Goal: Task Accomplishment & Management: Complete application form

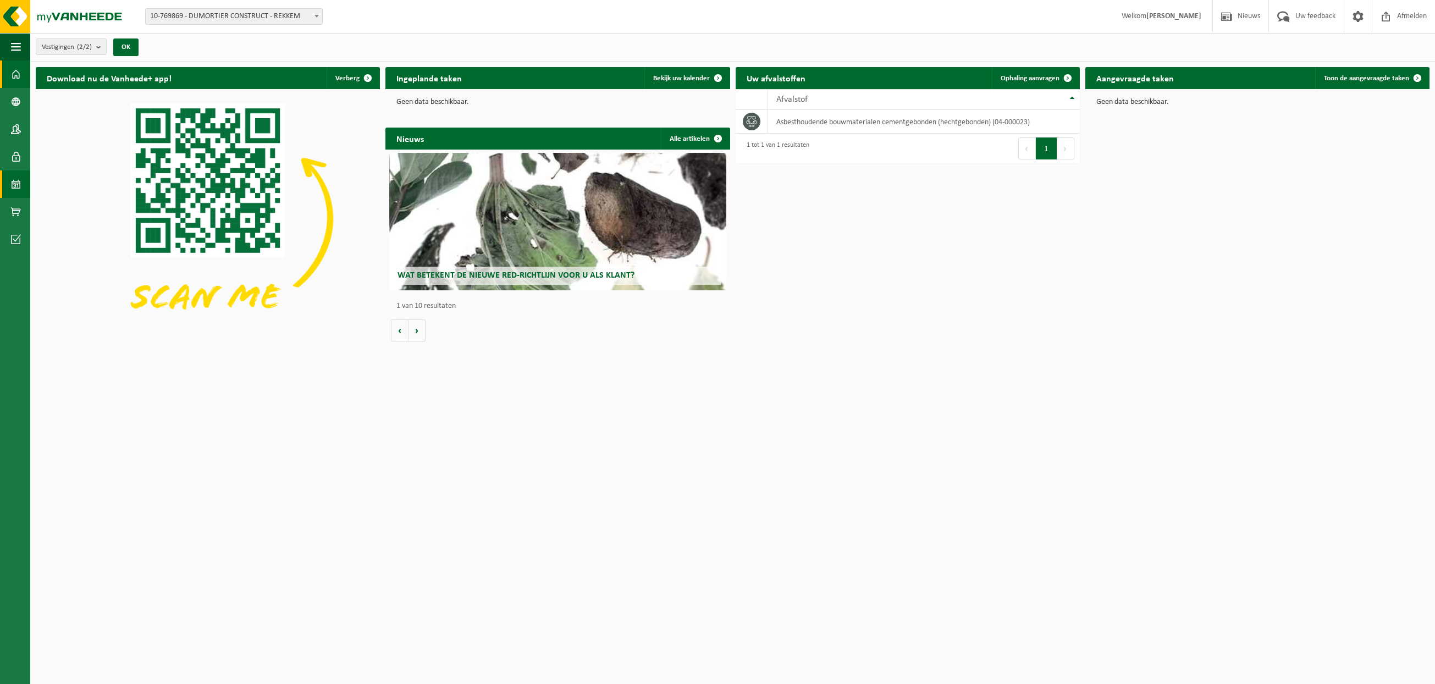
click at [13, 188] on span at bounding box center [16, 183] width 10 height 27
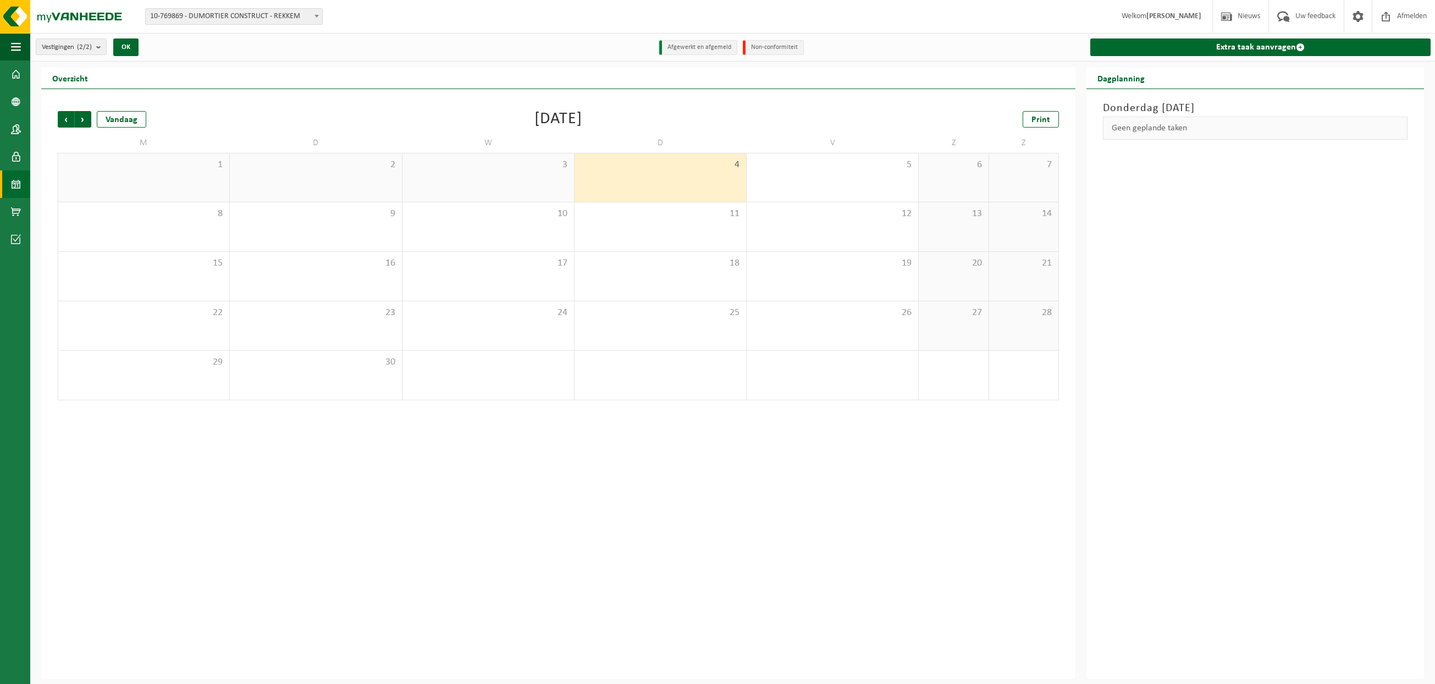
click at [675, 166] on span "4" at bounding box center [660, 165] width 161 height 12
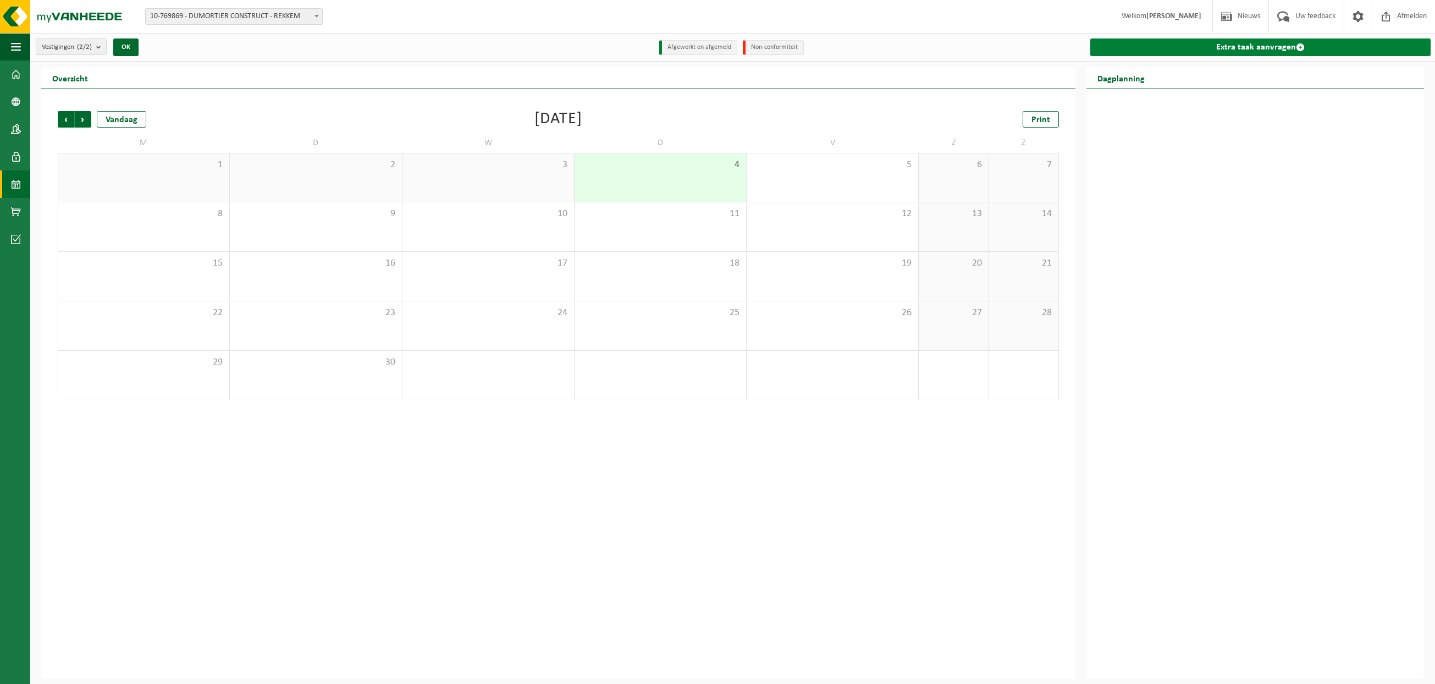
click at [1298, 51] on span at bounding box center [1300, 47] width 9 height 9
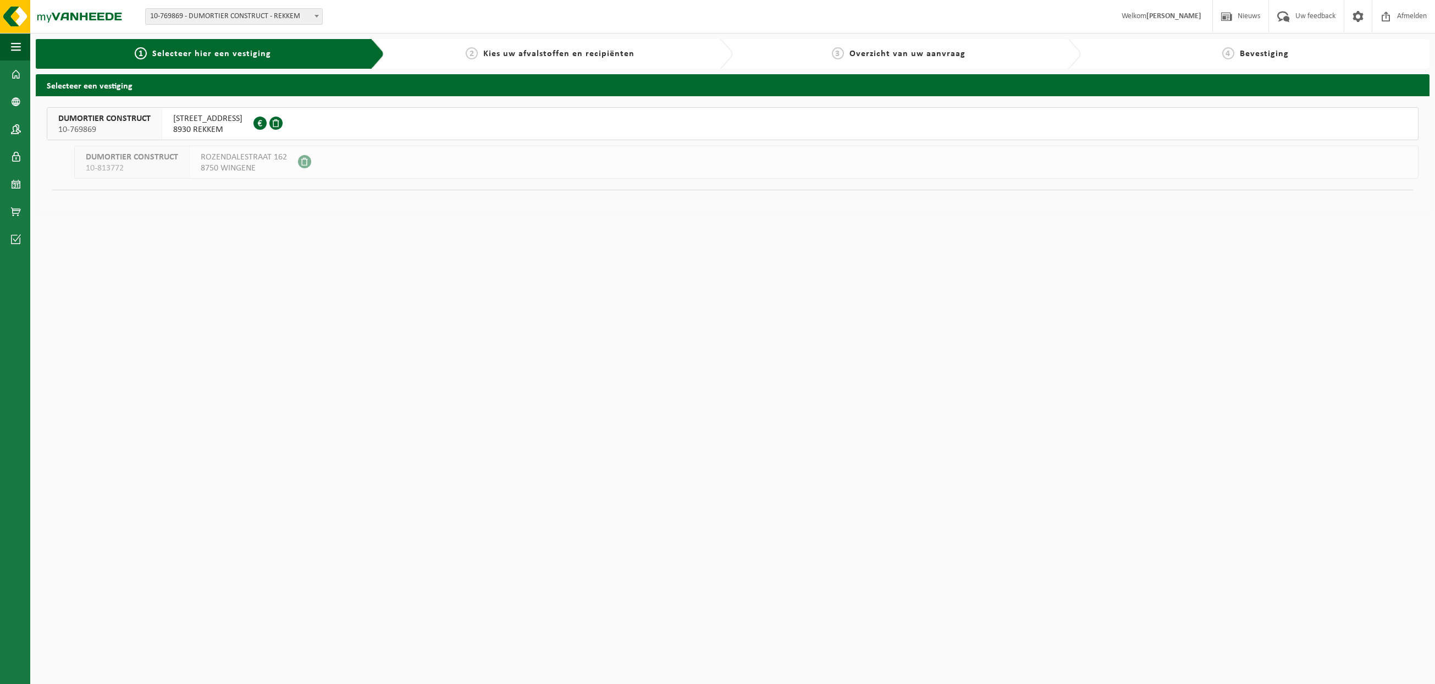
click at [183, 126] on span "8930 REKKEM" at bounding box center [207, 129] width 69 height 11
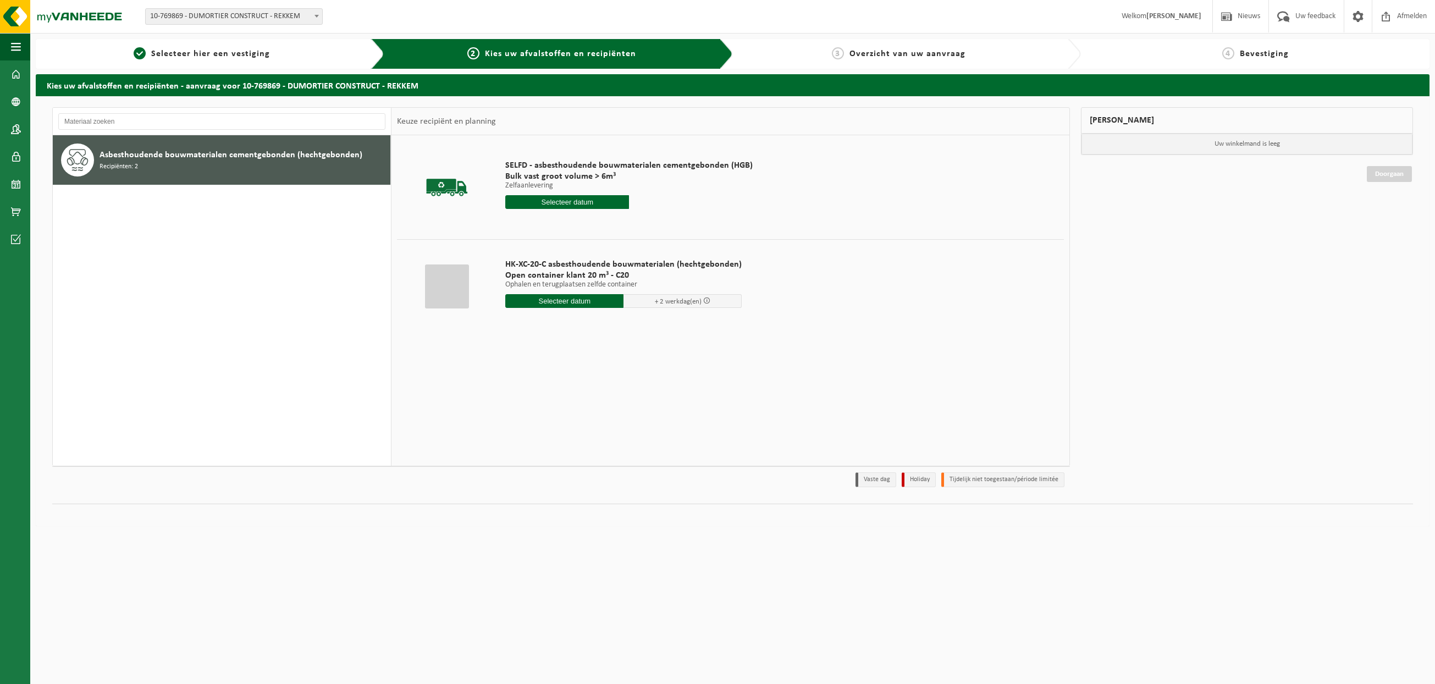
click at [575, 202] on input "text" at bounding box center [567, 202] width 124 height 14
click at [577, 265] on div "4" at bounding box center [573, 265] width 19 height 18
type input "Van [DATE]"
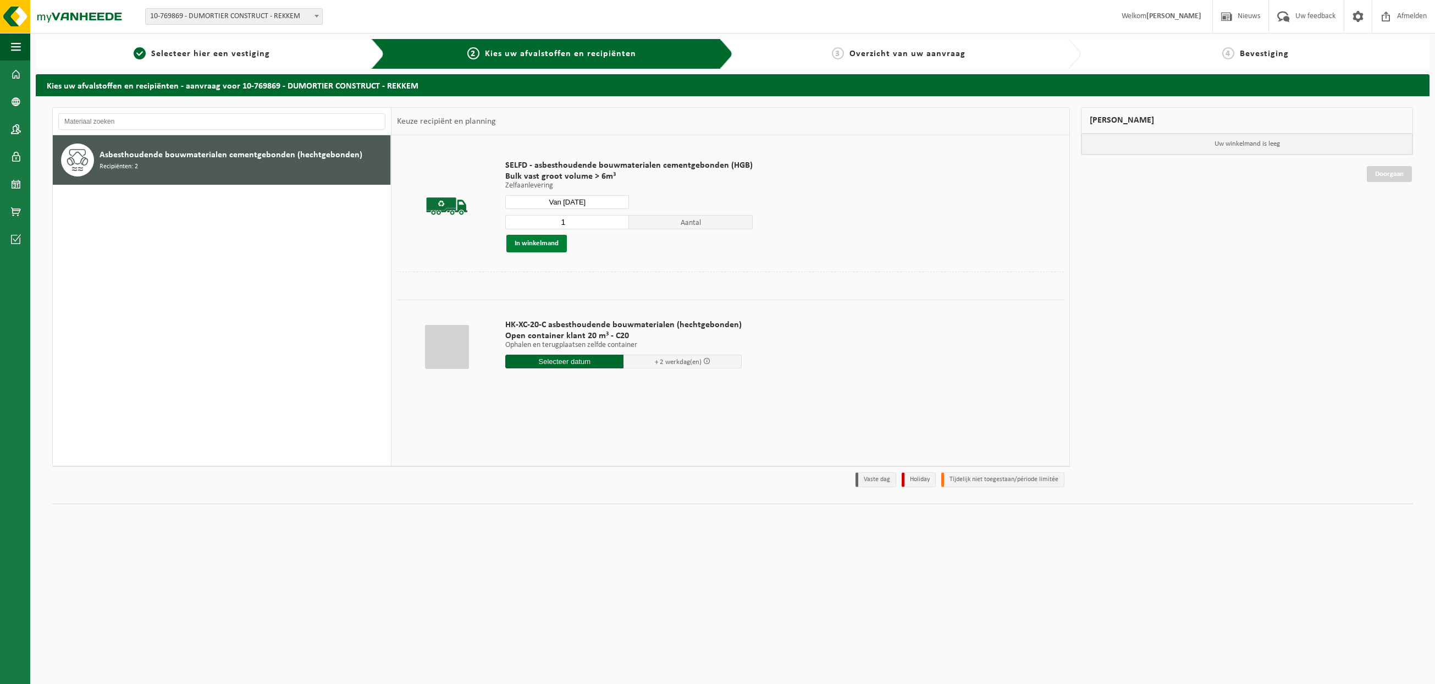
click at [535, 245] on button "In winkelmand" at bounding box center [536, 244] width 60 height 18
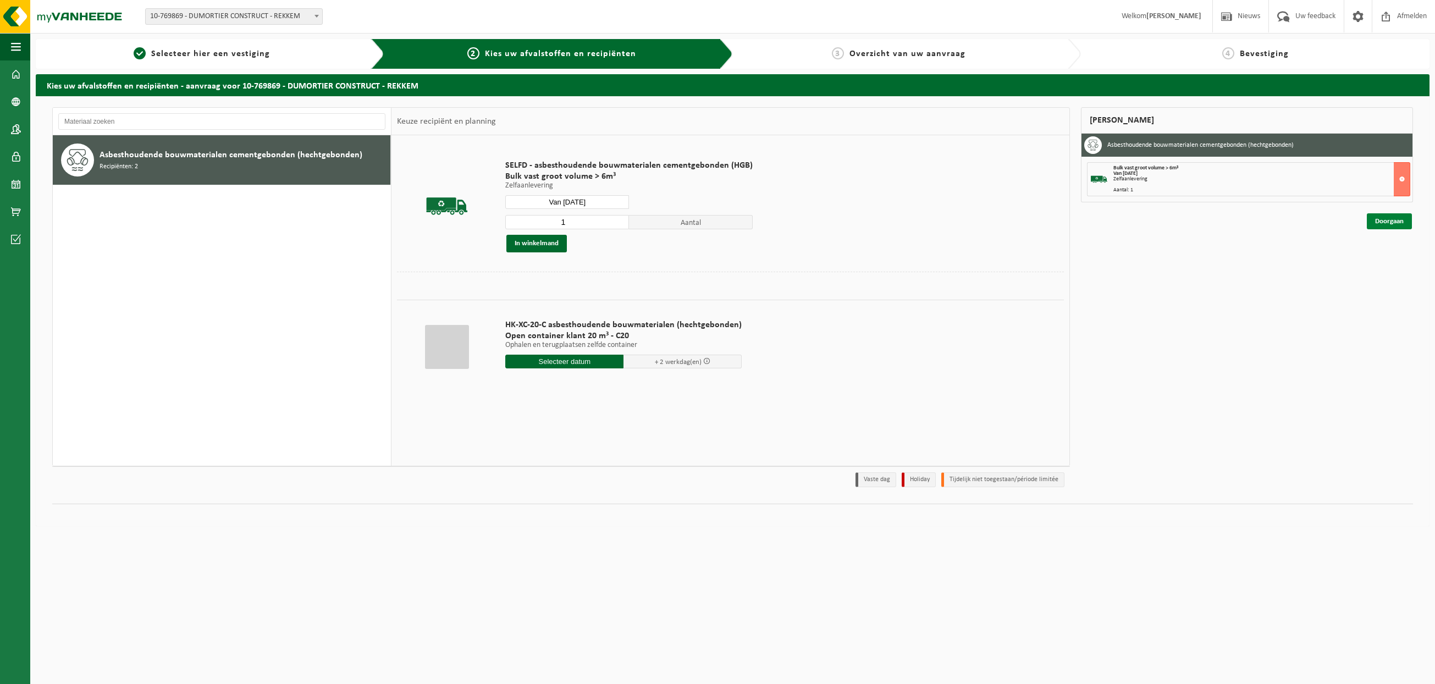
click at [1400, 224] on link "Doorgaan" at bounding box center [1389, 221] width 45 height 16
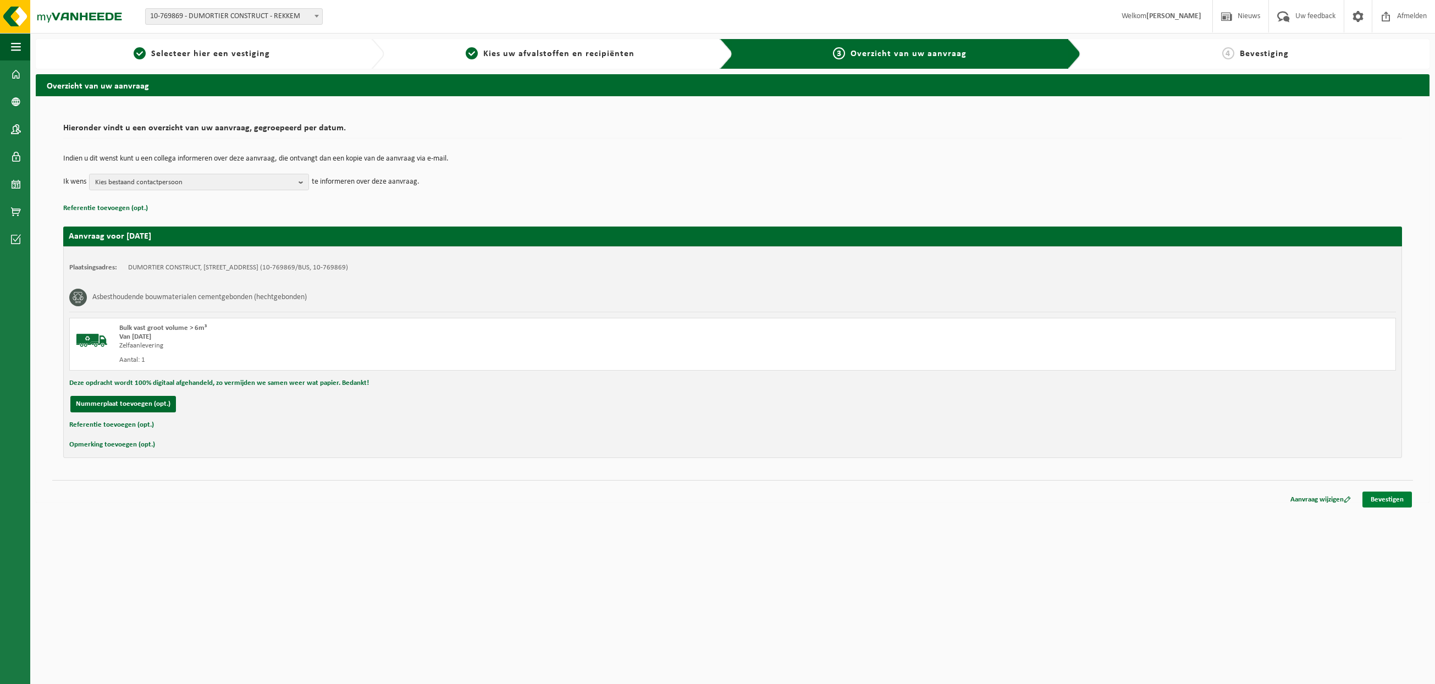
click at [1405, 499] on link "Bevestigen" at bounding box center [1386, 500] width 49 height 16
